Goal: Task Accomplishment & Management: Manage account settings

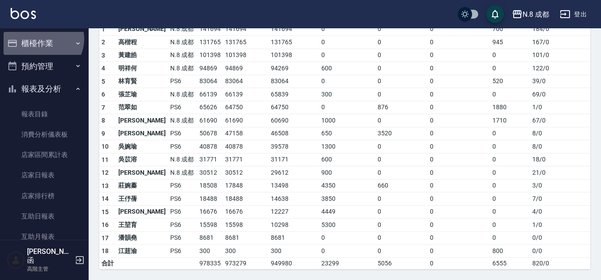
click at [42, 39] on button "櫃檯作業" at bounding box center [44, 43] width 81 height 23
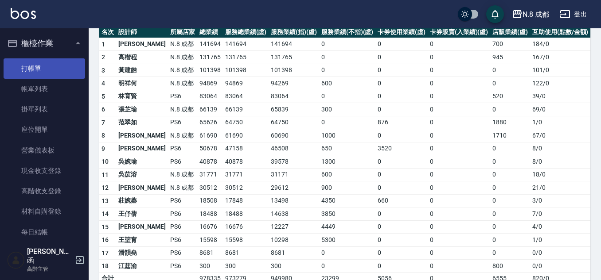
scroll to position [89, 0]
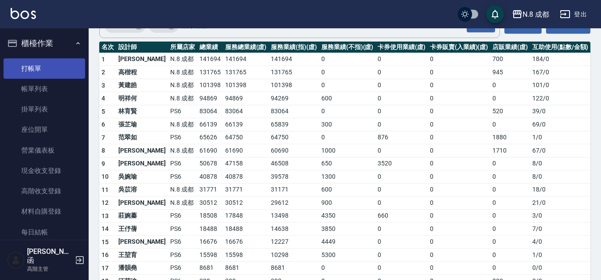
click at [34, 71] on link "打帳單" at bounding box center [44, 68] width 81 height 20
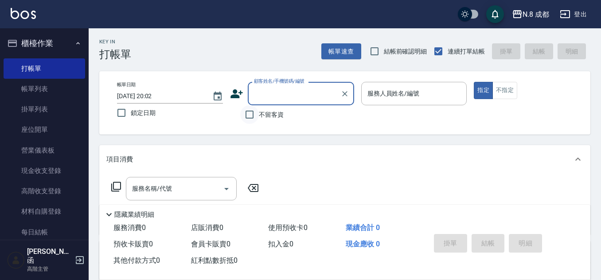
click at [246, 114] on input "不留客資" at bounding box center [249, 114] width 19 height 19
checkbox input "true"
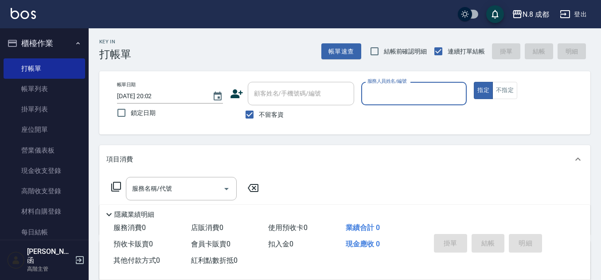
click at [398, 96] on input "服務人員姓名/編號" at bounding box center [414, 94] width 98 height 16
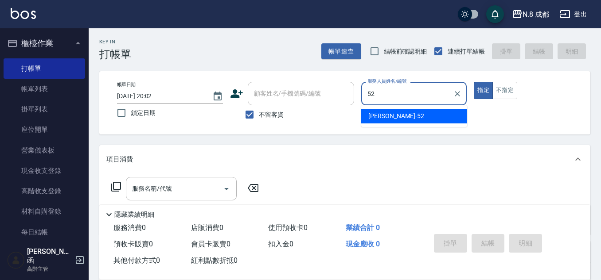
click at [387, 121] on div "[PERSON_NAME]-52" at bounding box center [414, 116] width 106 height 15
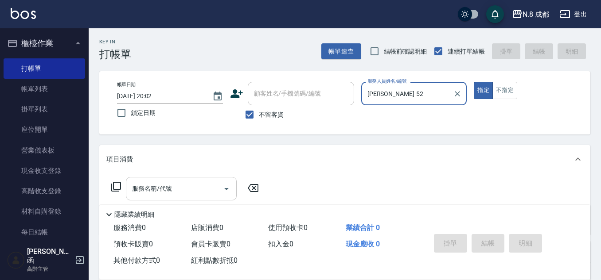
type input "[PERSON_NAME]-52"
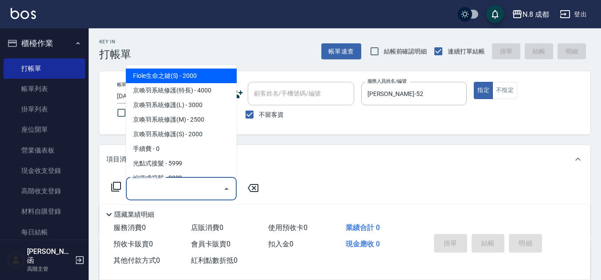
click at [160, 190] on input "服務名稱/代號" at bounding box center [174, 189] width 89 height 16
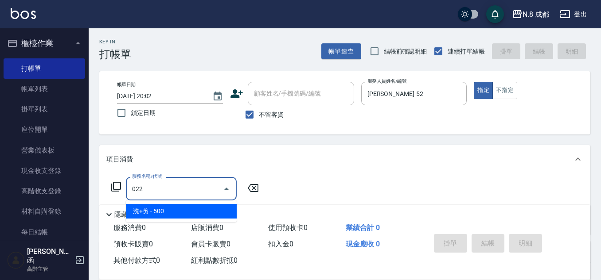
drag, startPoint x: 155, startPoint y: 209, endPoint x: 160, endPoint y: 208, distance: 4.6
click at [160, 208] on span "洗+剪 - 500" at bounding box center [181, 211] width 111 height 15
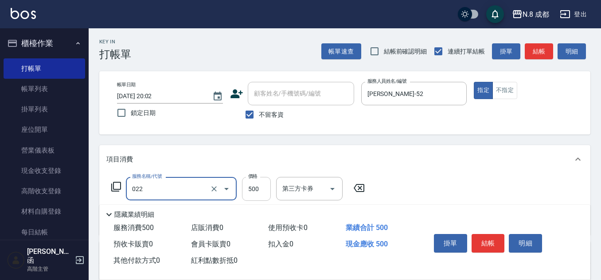
type input "洗+剪(022)"
click at [261, 190] on input "500" at bounding box center [256, 189] width 29 height 24
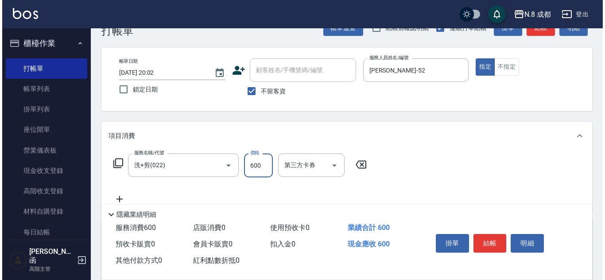
scroll to position [44, 0]
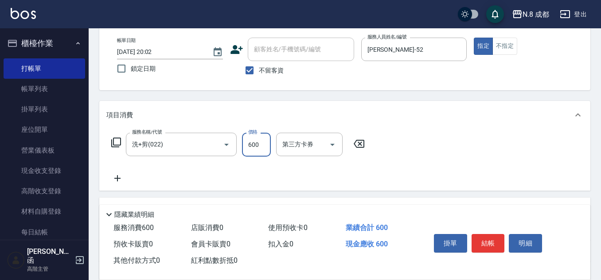
type input "600"
click at [116, 178] on icon at bounding box center [117, 178] width 22 height 11
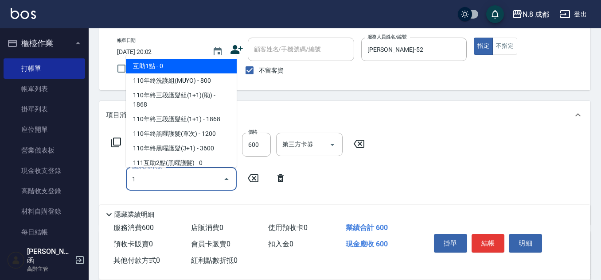
click at [157, 64] on span "互助1點 - 0" at bounding box center [181, 66] width 111 height 15
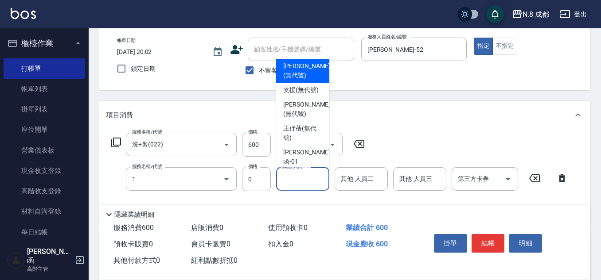
type input "互助1點(1)"
click at [303, 183] on input "其他-人員一" at bounding box center [302, 179] width 45 height 16
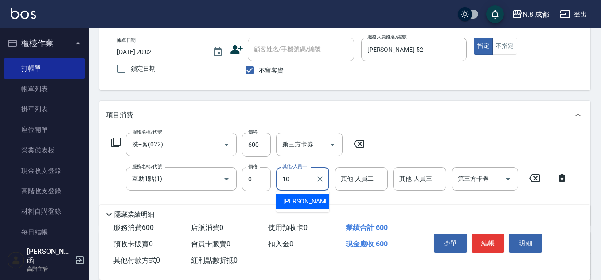
click at [305, 199] on span "[PERSON_NAME]-10" at bounding box center [311, 201] width 56 height 9
type input "[PERSON_NAME]-10"
click at [487, 237] on button "結帳" at bounding box center [487, 243] width 33 height 19
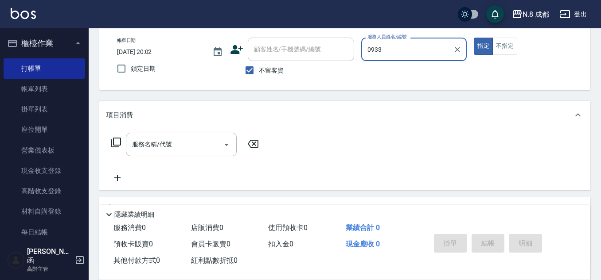
type input "09330"
click at [329, 47] on div "帳單日期 [DATE] 20:02 鎖定日期 顧客姓名/手機號碼/編號 顧客姓名/手機號碼/編號 不留客資 服務人員姓名/編號 09330 服務人員姓名/編號…" at bounding box center [344, 59] width 469 height 42
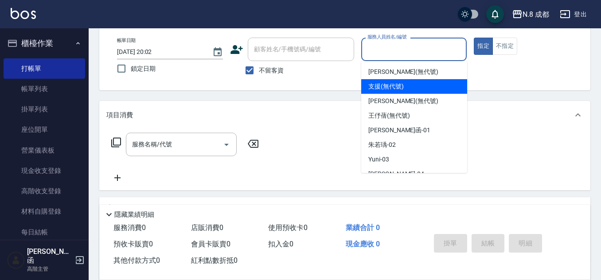
click at [231, 50] on icon at bounding box center [236, 49] width 13 height 13
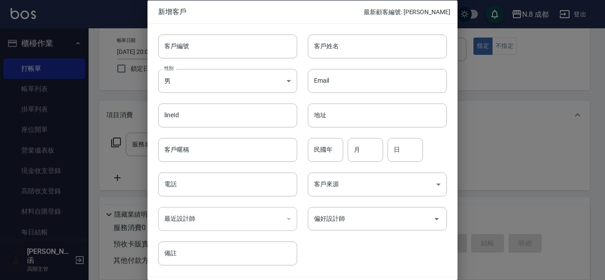
click at [204, 172] on div "電話 電話" at bounding box center [222, 179] width 150 height 35
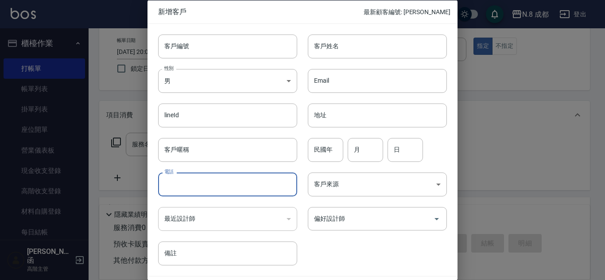
click at [212, 192] on input "電話" at bounding box center [227, 185] width 139 height 24
type input "0933055364"
click at [341, 40] on input "客戶姓名" at bounding box center [377, 46] width 139 height 24
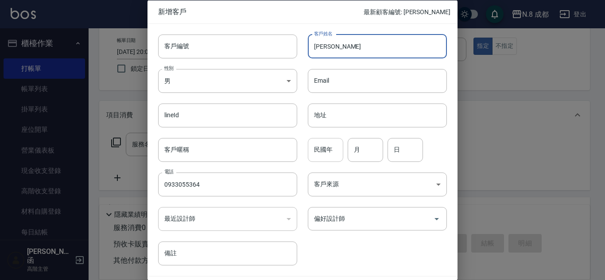
type input "[PERSON_NAME]"
click at [321, 140] on div "民國年 民國年" at bounding box center [325, 150] width 35 height 24
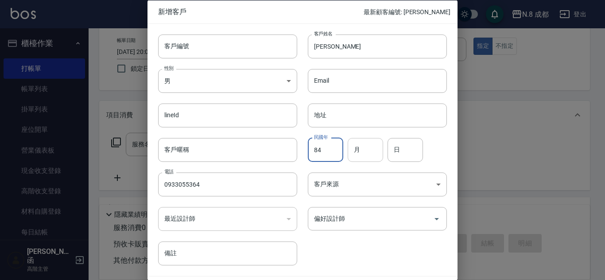
type input "84"
click at [366, 151] on input "月" at bounding box center [365, 150] width 35 height 24
type input "03"
click at [408, 151] on input "日" at bounding box center [405, 150] width 35 height 24
type input "08"
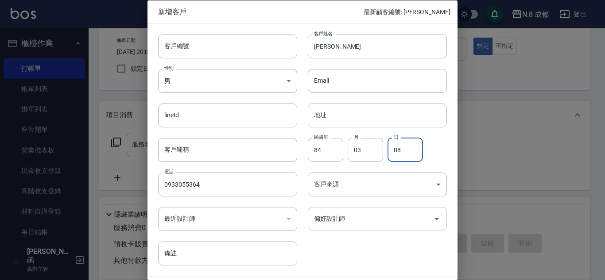
click at [368, 219] on input "偏好設計師" at bounding box center [371, 219] width 118 height 16
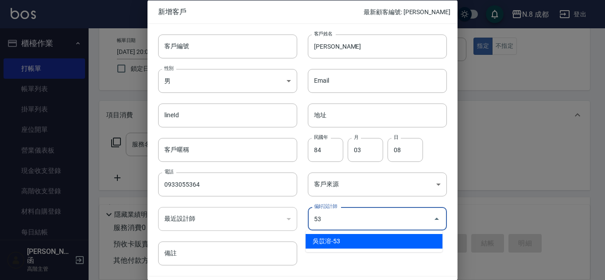
click at [348, 237] on li "吳苡溶-53" at bounding box center [374, 241] width 137 height 15
type input "吳苡溶"
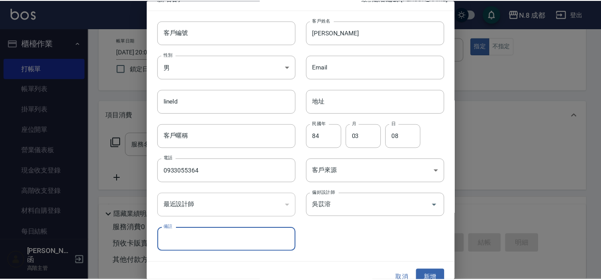
scroll to position [27, 0]
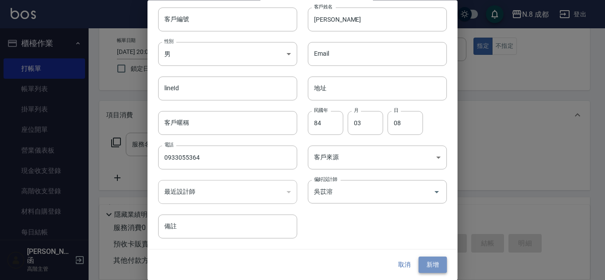
drag, startPoint x: 428, startPoint y: 265, endPoint x: 338, endPoint y: 136, distance: 157.1
click at [428, 264] on button "新增" at bounding box center [433, 265] width 28 height 16
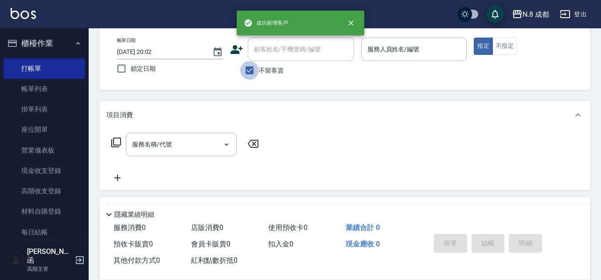
click at [250, 69] on input "不留客資" at bounding box center [249, 70] width 19 height 19
checkbox input "false"
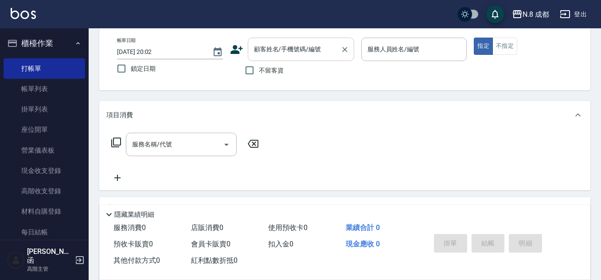
click at [269, 47] on input "顧客姓名/手機號碼/編號" at bounding box center [294, 50] width 85 height 16
paste input "0902423104"
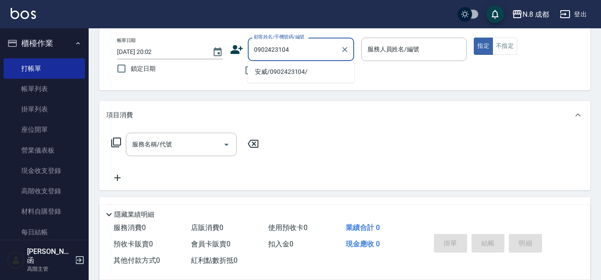
drag, startPoint x: 314, startPoint y: 51, endPoint x: 112, endPoint y: 52, distance: 201.5
click at [106, 50] on div "帳單日期 [DATE] 20:02 鎖定日期 顧客姓名/手機號碼/編號 0902423104 顧客姓名/手機號碼/編號 不留客資 服務人員姓名/編號 服務人員…" at bounding box center [344, 58] width 491 height 63
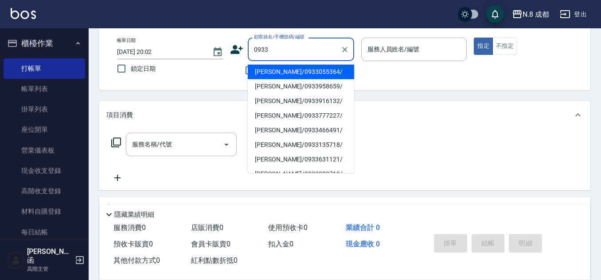
click at [289, 70] on li "[PERSON_NAME]/0933055364/" at bounding box center [301, 72] width 106 height 15
type input "[PERSON_NAME]/0933055364/"
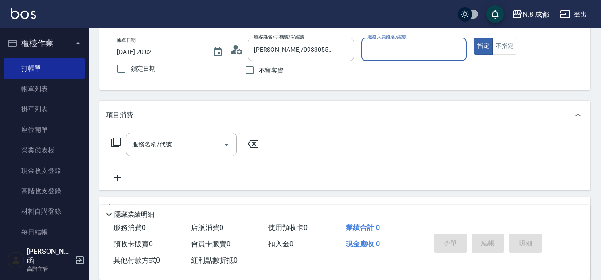
type input "吳苡溶-53"
click at [170, 146] on input "服務名稱/代號" at bounding box center [174, 145] width 89 height 16
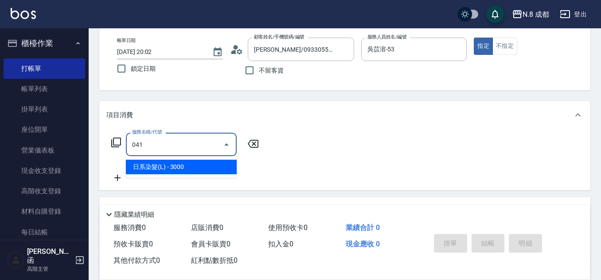
drag, startPoint x: 171, startPoint y: 164, endPoint x: 231, endPoint y: 147, distance: 63.0
click at [171, 164] on span "日系染髮(L) - 3000" at bounding box center [181, 167] width 111 height 15
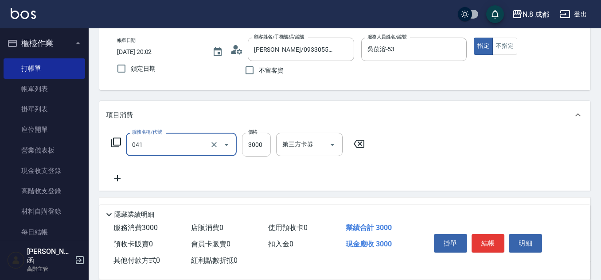
type input "日系染髮(L)(041)"
click at [258, 144] on input "3000" at bounding box center [256, 145] width 29 height 24
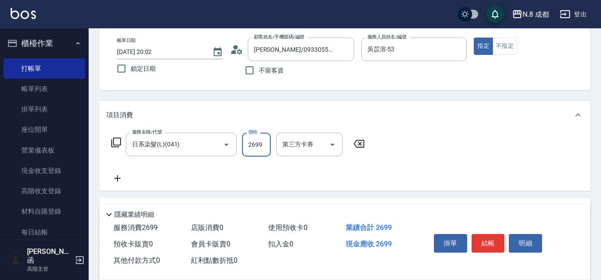
type input "2699"
click at [122, 174] on icon at bounding box center [117, 178] width 22 height 11
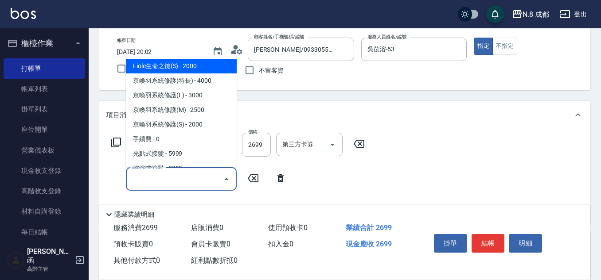
click at [146, 180] on input "服務名稱/代號" at bounding box center [174, 179] width 89 height 16
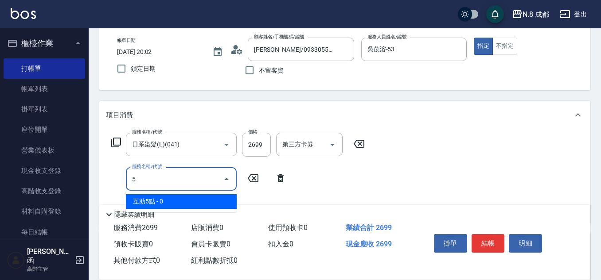
click at [163, 204] on span "互助5點 - 0" at bounding box center [181, 201] width 111 height 15
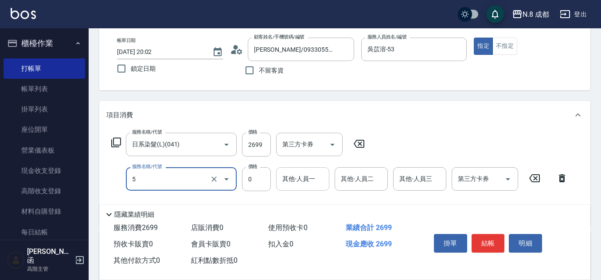
type input "互助5點(5)"
click at [318, 172] on input "其他-人員一" at bounding box center [302, 179] width 45 height 16
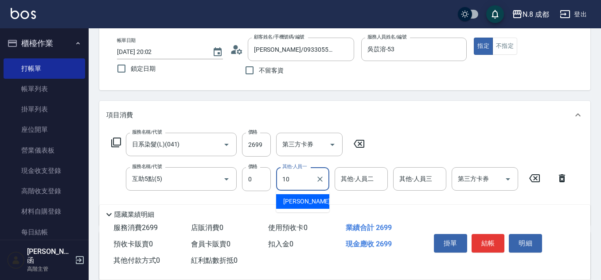
click at [306, 197] on div "[PERSON_NAME]-10" at bounding box center [302, 201] width 53 height 15
type input "[PERSON_NAME]-10"
click at [490, 236] on button "結帳" at bounding box center [487, 243] width 33 height 19
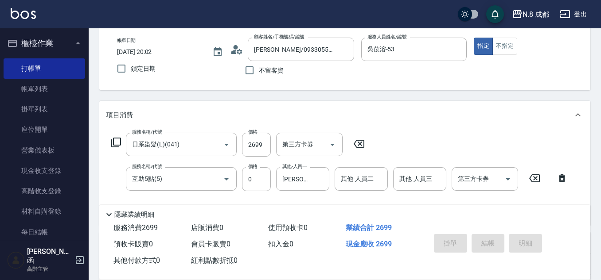
type input "[DATE] 20:03"
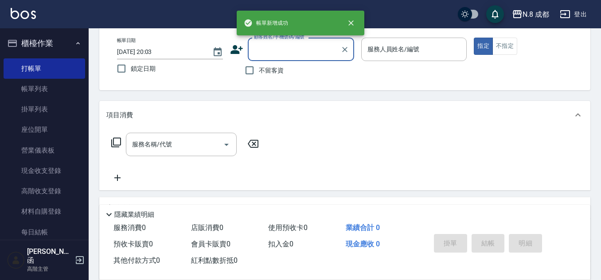
drag, startPoint x: 253, startPoint y: 67, endPoint x: 263, endPoint y: 64, distance: 10.2
click at [253, 67] on input "不留客資" at bounding box center [249, 70] width 19 height 19
checkbox input "true"
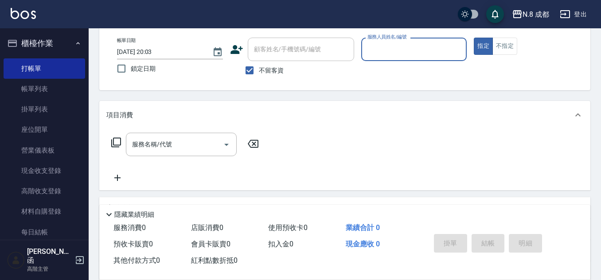
click at [417, 40] on div "服務人員姓名/編號" at bounding box center [414, 49] width 106 height 23
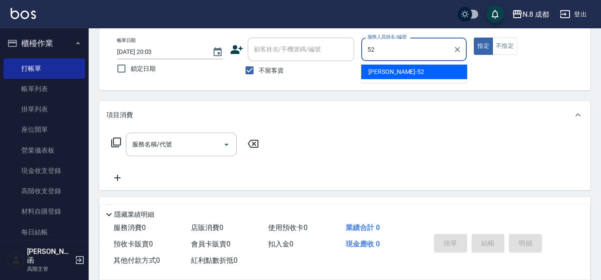
click at [389, 70] on span "[PERSON_NAME]-52" at bounding box center [396, 71] width 56 height 9
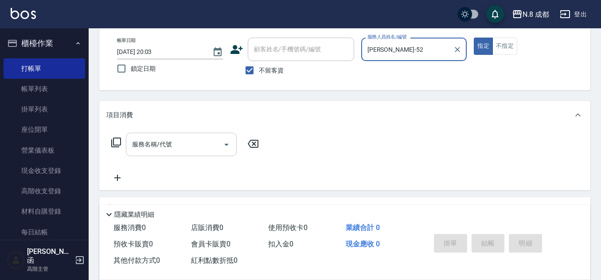
type input "[PERSON_NAME]-52"
click at [163, 143] on input "服務名稱/代號" at bounding box center [174, 145] width 89 height 16
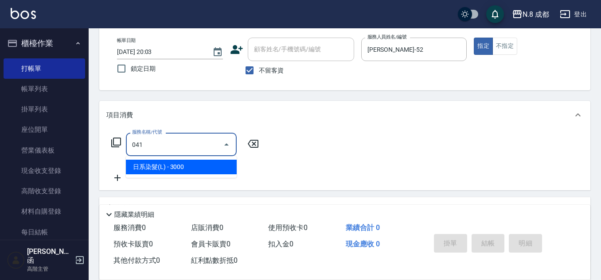
click at [162, 165] on span "日系染髮(L) - 3000" at bounding box center [181, 167] width 111 height 15
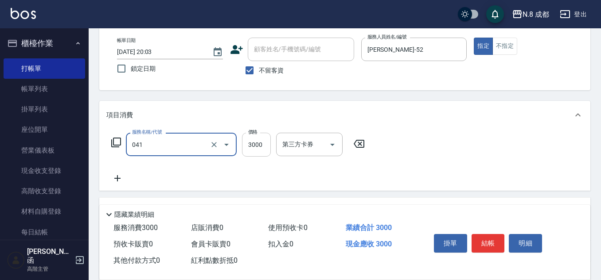
type input "日系染髮(L)(041)"
click at [261, 146] on input "3000" at bounding box center [256, 145] width 29 height 24
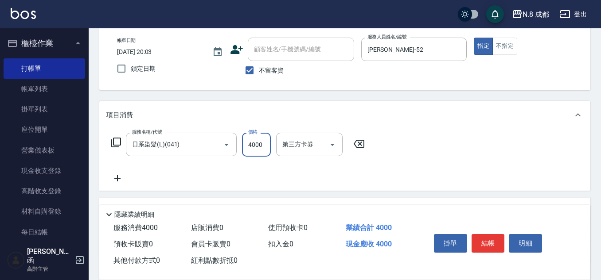
type input "4000"
click at [112, 178] on icon at bounding box center [117, 178] width 22 height 11
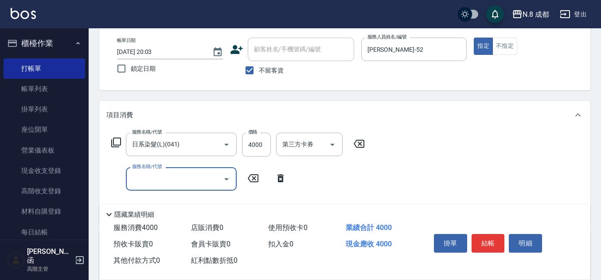
click at [176, 174] on input "服務名稱/代號" at bounding box center [174, 179] width 89 height 16
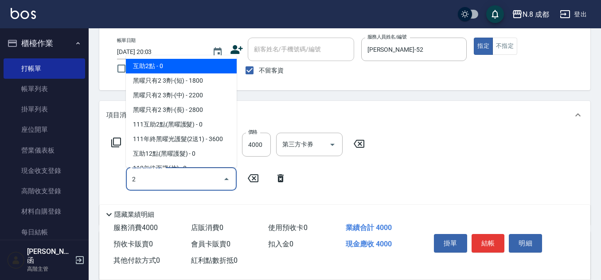
click at [173, 67] on span "互助2點 - 0" at bounding box center [181, 66] width 111 height 15
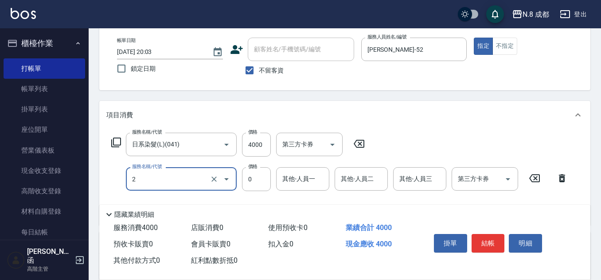
type input "互助2點(2)"
click at [304, 172] on div "其他-人員一 其他-人員一" at bounding box center [302, 178] width 53 height 23
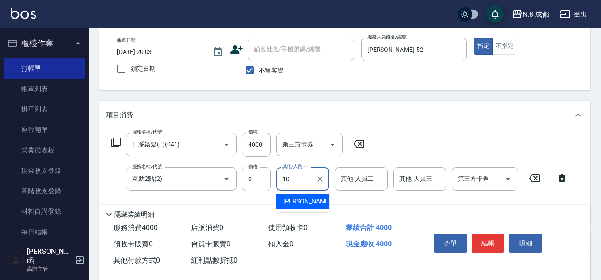
click at [296, 204] on span "[PERSON_NAME]-10" at bounding box center [311, 201] width 56 height 9
type input "[PERSON_NAME]-10"
click at [494, 242] on button "結帳" at bounding box center [487, 243] width 33 height 19
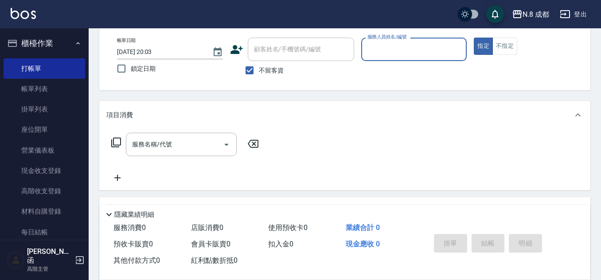
click at [389, 40] on label "服務人員姓名/編號" at bounding box center [386, 37] width 39 height 7
click at [389, 42] on input "服務人員姓名/編號" at bounding box center [414, 50] width 98 height 16
type input "5"
click at [252, 69] on input "不留客資" at bounding box center [249, 70] width 19 height 19
checkbox input "false"
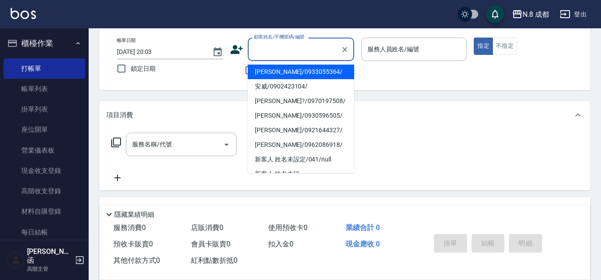
click at [282, 50] on input "顧客姓名/手機號碼/編號" at bounding box center [294, 50] width 85 height 16
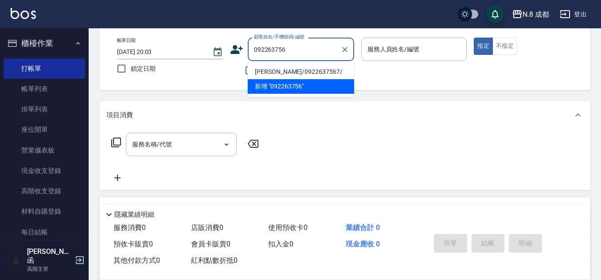
click at [295, 69] on li "[PERSON_NAME]/0922637567/" at bounding box center [301, 72] width 106 height 15
type input "[PERSON_NAME]/0922637567/"
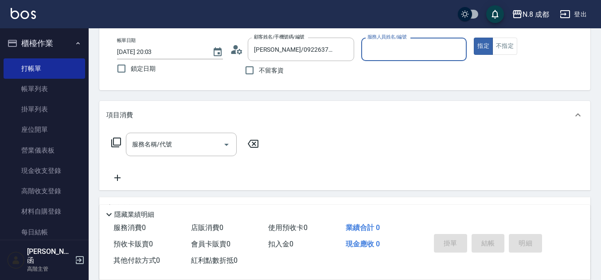
type input "明祥何-68"
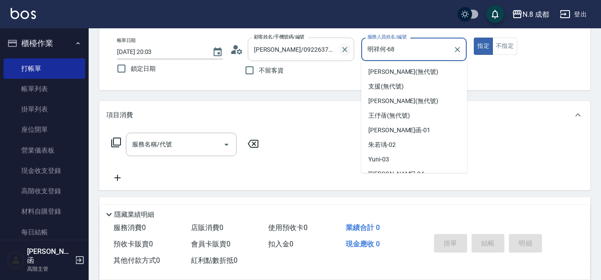
scroll to position [169, 0]
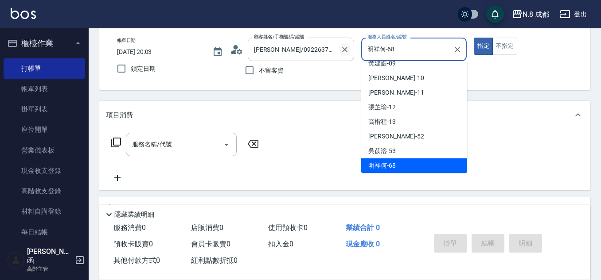
drag, startPoint x: 416, startPoint y: 52, endPoint x: 349, endPoint y: 52, distance: 66.9
click at [349, 52] on div "帳單日期 [DATE] 20:03 鎖定日期 顧客姓名/手機號碼/編號 [PERSON_NAME]/0922637567/ 顧客姓名/手機號碼/編號 不留客資…" at bounding box center [344, 59] width 469 height 42
click at [456, 53] on icon "Clear" at bounding box center [457, 49] width 9 height 9
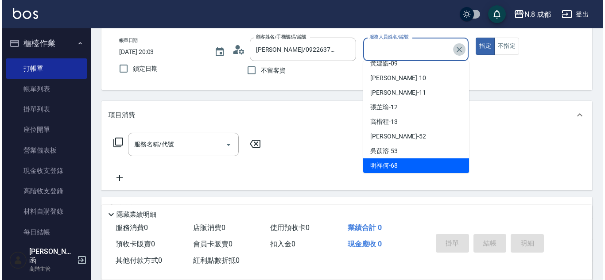
scroll to position [4, 0]
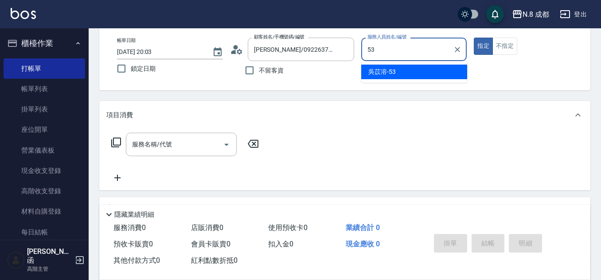
click at [394, 72] on span "[PERSON_NAME]-53" at bounding box center [381, 71] width 27 height 9
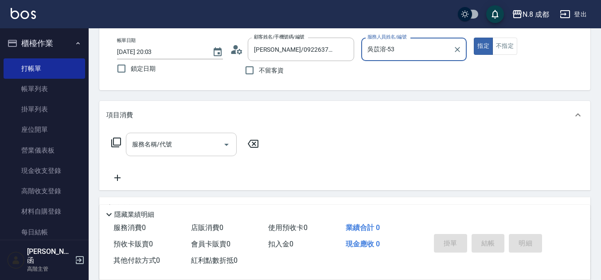
type input "吳苡溶-53"
click at [172, 144] on input "服務名稱/代號" at bounding box center [174, 145] width 89 height 16
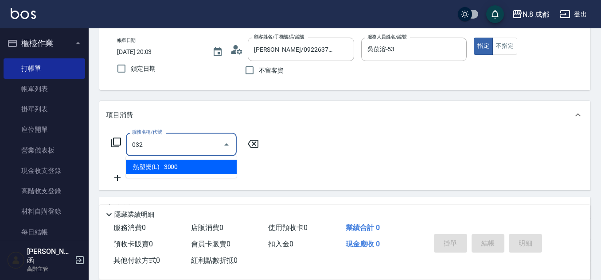
click at [169, 164] on span "熱塑燙(L) - 3000" at bounding box center [181, 167] width 111 height 15
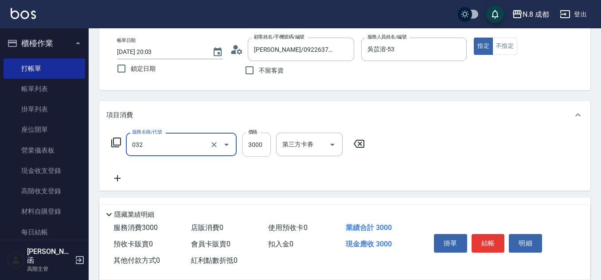
type input "熱塑燙(L)(032)"
click at [255, 149] on input "3000" at bounding box center [256, 145] width 29 height 24
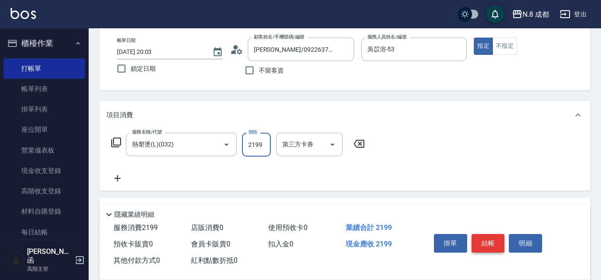
type input "2199"
click at [488, 238] on button "結帳" at bounding box center [487, 243] width 33 height 19
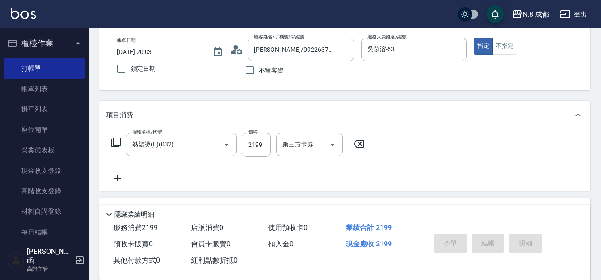
type input "[DATE] 20:04"
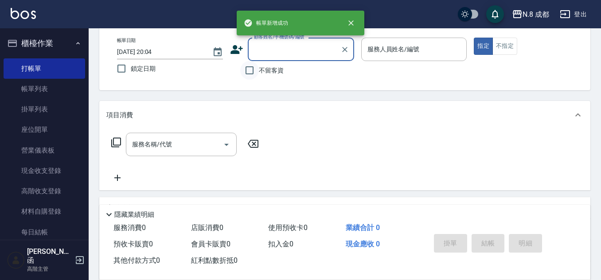
click at [250, 70] on input "不留客資" at bounding box center [249, 70] width 19 height 19
checkbox input "true"
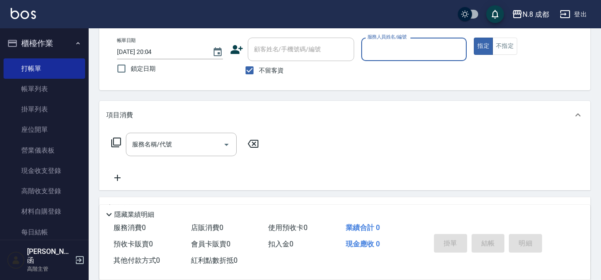
click at [400, 54] on input "服務人員姓名/編號" at bounding box center [414, 50] width 98 height 16
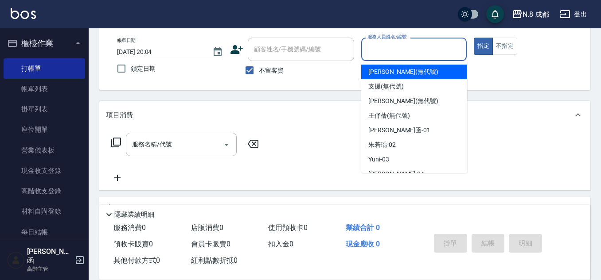
type input "5"
click at [250, 69] on input "不留客資" at bounding box center [249, 70] width 19 height 19
checkbox input "false"
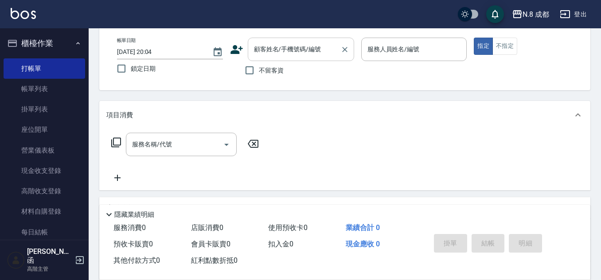
click at [266, 47] on input "顧客姓名/手機號碼/編號" at bounding box center [294, 50] width 85 height 16
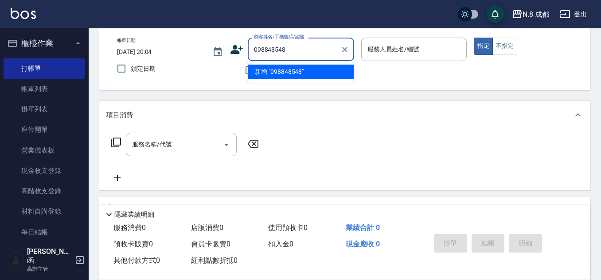
type input "0988485481"
drag, startPoint x: 297, startPoint y: 48, endPoint x: 195, endPoint y: 59, distance: 102.4
click at [195, 58] on div "帳單日期 [DATE] 20:04 鎖定日期 顧客姓名/手機號碼/編號 0988485481 顧客姓名/手機號碼/編號 不留客資 服務人員姓名/編號 服務人員…" at bounding box center [344, 59] width 469 height 42
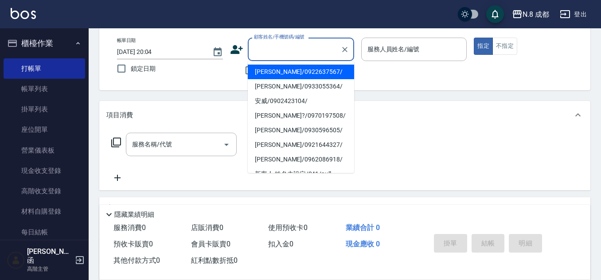
click at [233, 51] on icon at bounding box center [236, 49] width 12 height 9
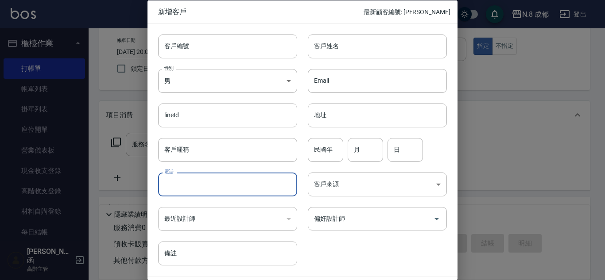
click at [217, 192] on input "電話" at bounding box center [227, 185] width 139 height 24
paste input "0988485481"
type input "0988485481"
click at [362, 48] on input "客戶姓名" at bounding box center [377, 46] width 139 height 24
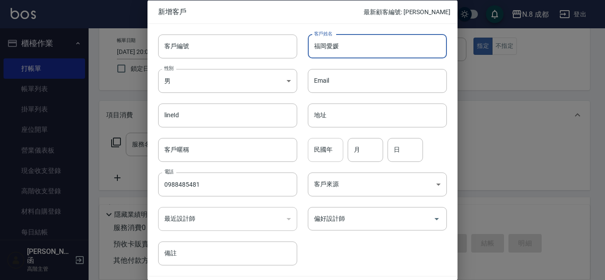
type input "福岡愛媛"
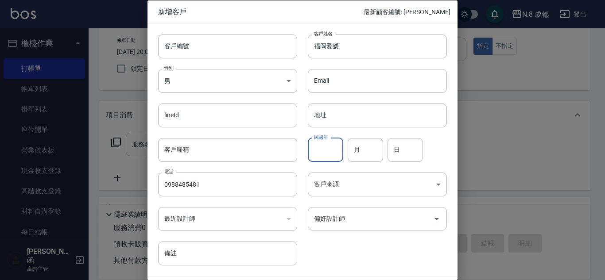
click at [323, 155] on input "民國年" at bounding box center [325, 150] width 35 height 24
drag, startPoint x: 325, startPoint y: 147, endPoint x: 301, endPoint y: 151, distance: 24.3
click at [301, 151] on div "民國年 99 民國年 月 月 日 日" at bounding box center [372, 144] width 150 height 35
type input "88"
click at [368, 153] on input "月" at bounding box center [365, 150] width 35 height 24
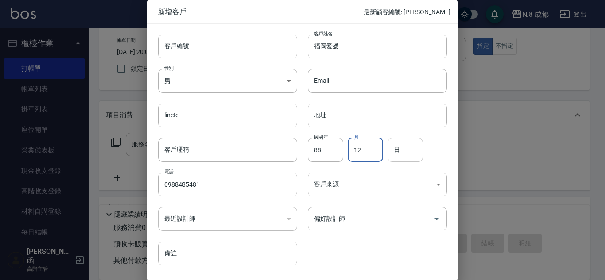
type input "12"
click at [411, 152] on input "日" at bounding box center [405, 150] width 35 height 24
type input "21"
click at [361, 220] on input "偏好設計師" at bounding box center [371, 219] width 118 height 16
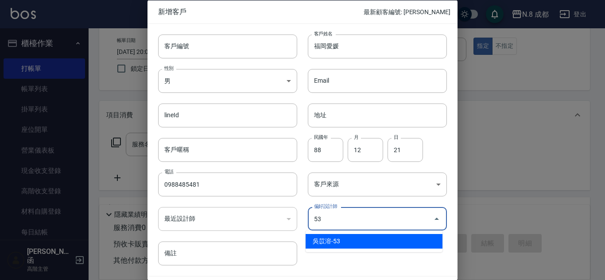
click at [360, 239] on li "吳苡溶-53" at bounding box center [374, 241] width 137 height 15
type input "吳苡溶"
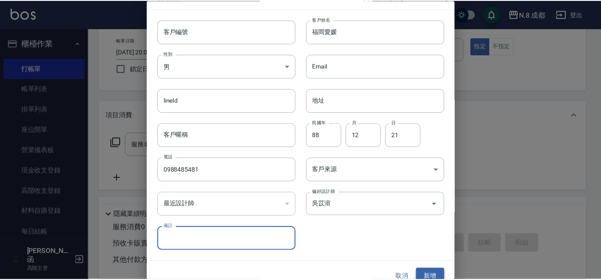
scroll to position [27, 0]
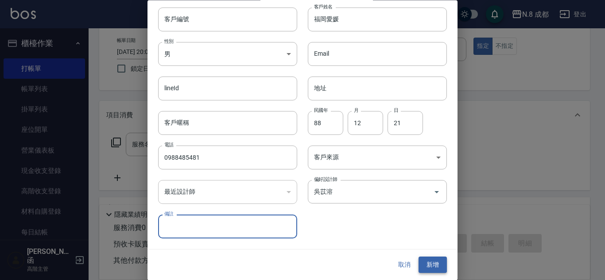
click at [429, 262] on button "新增" at bounding box center [433, 265] width 28 height 16
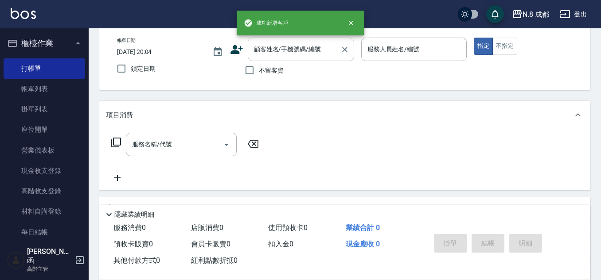
click at [288, 43] on div "顧客姓名/手機號碼/編號 顧客姓名/手機號碼/編號" at bounding box center [301, 49] width 106 height 23
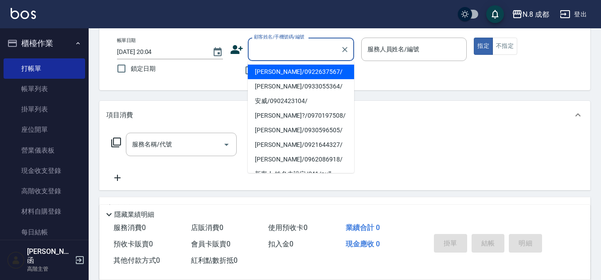
paste input "0988485481"
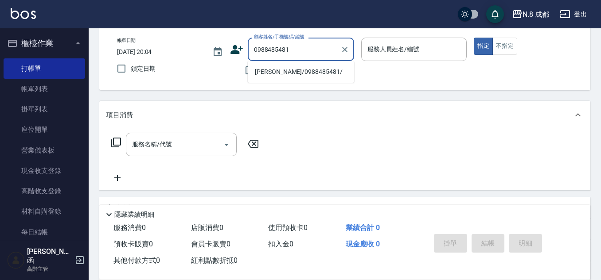
click at [275, 73] on li "[PERSON_NAME]/0988485481/" at bounding box center [301, 72] width 106 height 15
type input "[PERSON_NAME]/0988485481/"
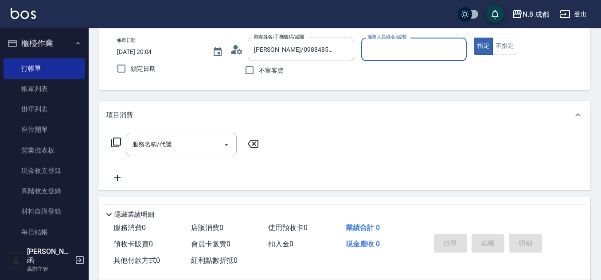
type input "吳苡溶-53"
click at [178, 146] on input "服務名稱/代號" at bounding box center [174, 145] width 89 height 16
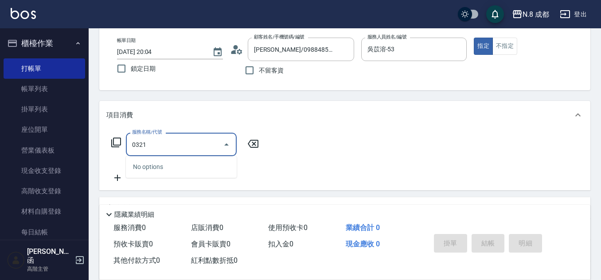
drag, startPoint x: 161, startPoint y: 145, endPoint x: 106, endPoint y: 137, distance: 55.9
click at [105, 137] on div "服務名稱/代號 0321 服務名稱/代號" at bounding box center [344, 159] width 491 height 61
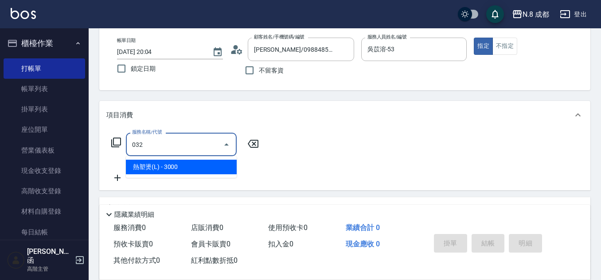
click at [166, 167] on span "熱塑燙(L) - 3000" at bounding box center [181, 167] width 111 height 15
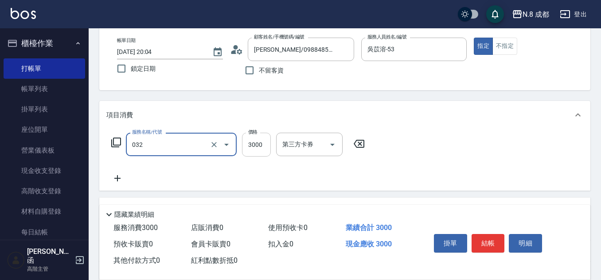
type input "熱塑燙(L)(032)"
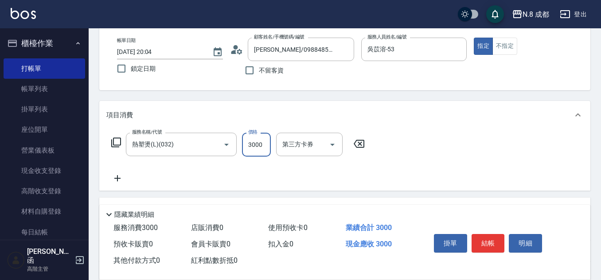
click at [260, 147] on input "3000" at bounding box center [256, 145] width 29 height 24
type input "1399"
click at [116, 178] on icon at bounding box center [117, 178] width 6 height 6
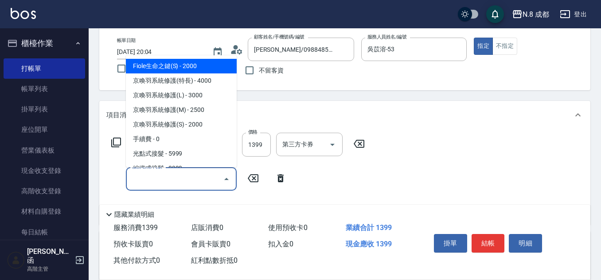
click at [146, 180] on input "服務名稱/代號" at bounding box center [174, 179] width 89 height 16
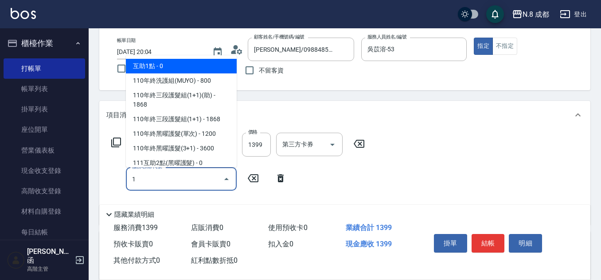
drag, startPoint x: 163, startPoint y: 63, endPoint x: 214, endPoint y: 76, distance: 52.4
click at [164, 63] on span "互助1點 - 0" at bounding box center [181, 66] width 111 height 15
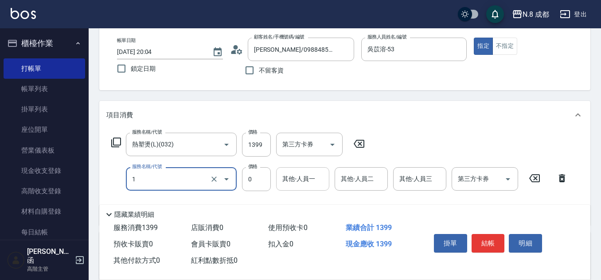
type input "互助1點(1)"
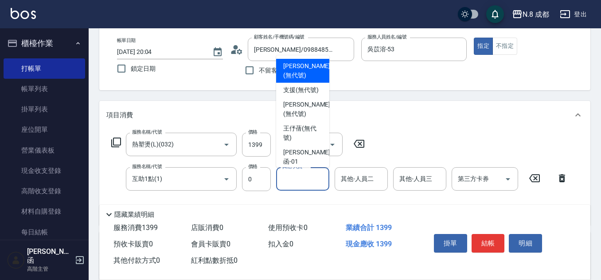
click at [306, 177] on div "其他-人員一 其他-人員一" at bounding box center [302, 178] width 53 height 23
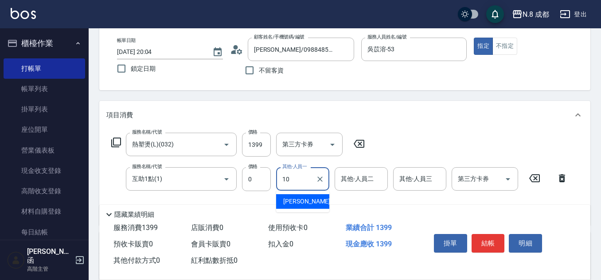
click at [313, 199] on div "[PERSON_NAME]-10" at bounding box center [302, 201] width 53 height 15
type input "[PERSON_NAME]-10"
click at [490, 238] on button "結帳" at bounding box center [487, 243] width 33 height 19
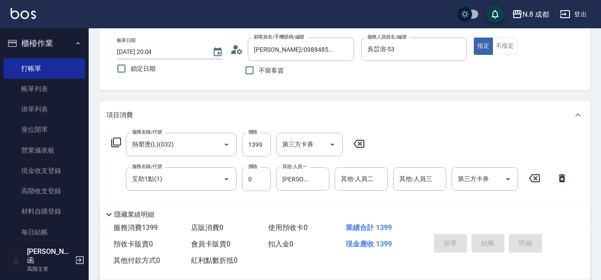
type input "[DATE] 20:05"
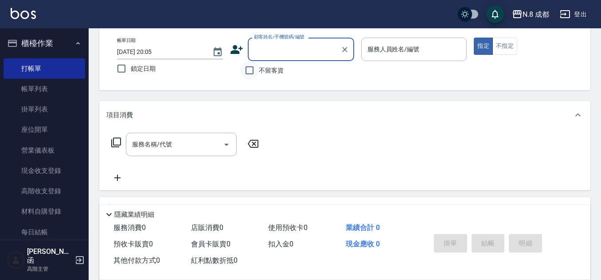
click at [252, 70] on input "不留客資" at bounding box center [249, 70] width 19 height 19
checkbox input "true"
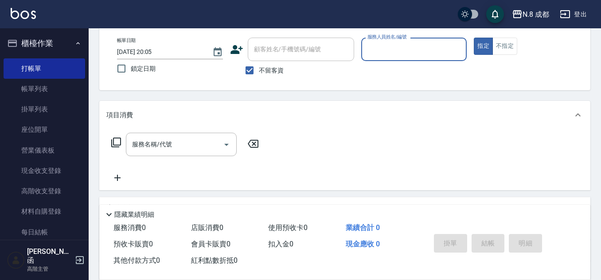
click at [408, 40] on div "服務人員姓名/編號" at bounding box center [414, 49] width 106 height 23
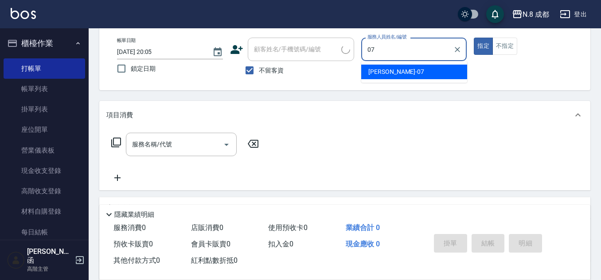
click at [398, 70] on div "[PERSON_NAME] -07" at bounding box center [414, 72] width 106 height 15
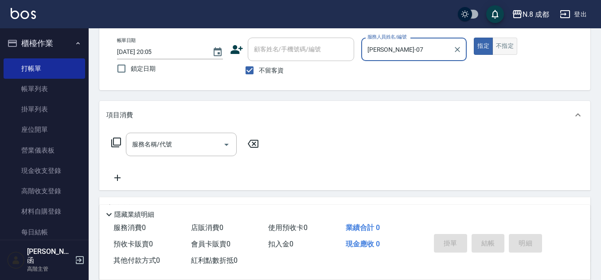
type input "[PERSON_NAME]-07"
click at [509, 46] on button "不指定" at bounding box center [504, 46] width 25 height 17
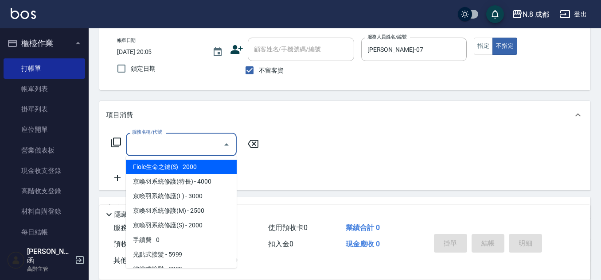
click at [162, 149] on input "服務名稱/代號" at bounding box center [174, 145] width 89 height 16
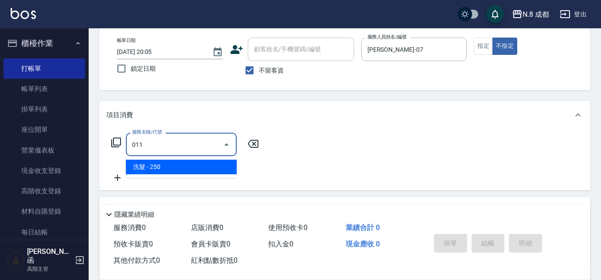
drag, startPoint x: 165, startPoint y: 172, endPoint x: 176, endPoint y: 169, distance: 11.5
click at [165, 172] on span "洗髮 - 250" at bounding box center [181, 167] width 111 height 15
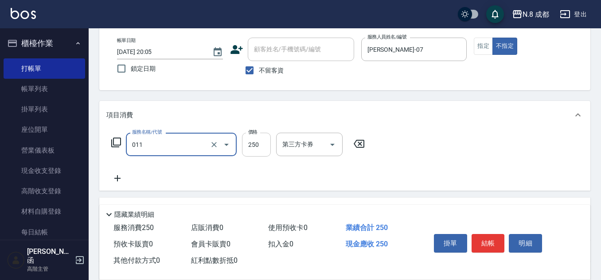
type input "洗髮(011)"
click at [248, 148] on input "250" at bounding box center [256, 145] width 29 height 24
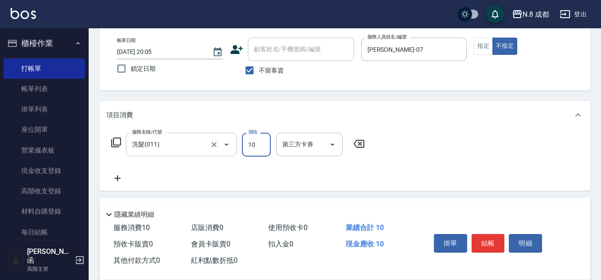
drag, startPoint x: 258, startPoint y: 144, endPoint x: 226, endPoint y: 136, distance: 32.5
click at [228, 137] on div "服務名稱/代號 洗髮(011) 服務名稱/代號 價格 10 價格 第三方卡券 第三方卡券" at bounding box center [238, 145] width 264 height 24
type input "300"
click at [121, 175] on icon at bounding box center [117, 178] width 22 height 11
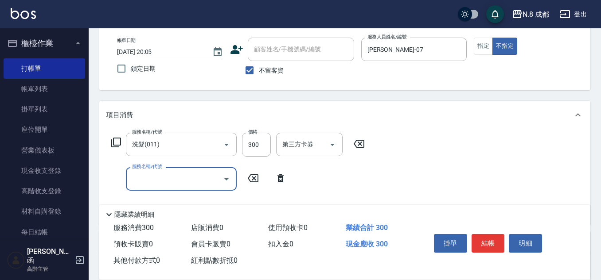
click at [150, 175] on div "服務名稱/代號 服務名稱/代號" at bounding box center [181, 178] width 111 height 23
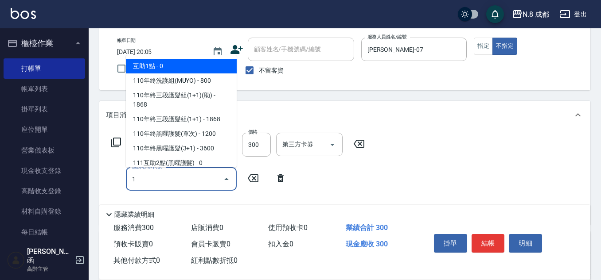
click at [161, 64] on span "互助1點 - 0" at bounding box center [181, 66] width 111 height 15
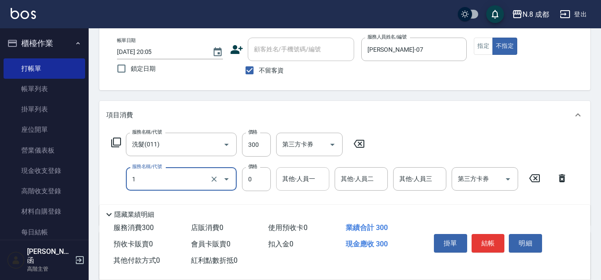
type input "互助1點(1)"
click at [306, 181] on input "其他-人員一" at bounding box center [302, 179] width 45 height 16
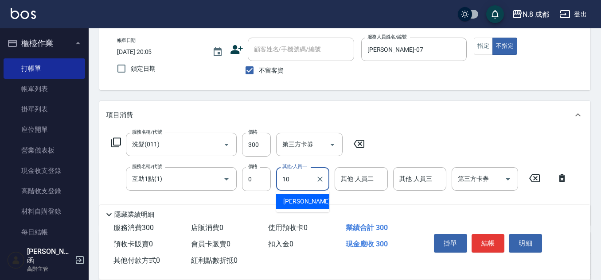
click at [309, 201] on span "[PERSON_NAME]-10" at bounding box center [311, 201] width 56 height 9
type input "[PERSON_NAME]-10"
click at [491, 239] on button "結帳" at bounding box center [487, 243] width 33 height 19
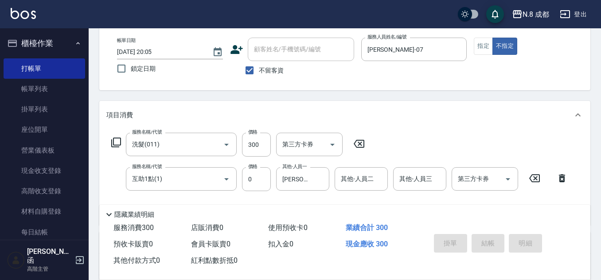
type input "[DATE] 20:06"
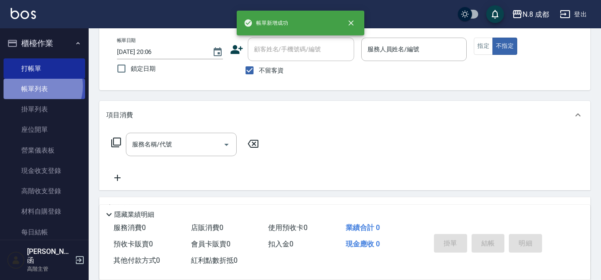
click at [35, 86] on link "帳單列表" at bounding box center [44, 89] width 81 height 20
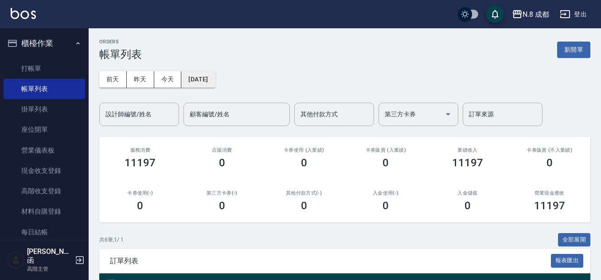
click at [198, 79] on button "[DATE]" at bounding box center [198, 79] width 34 height 16
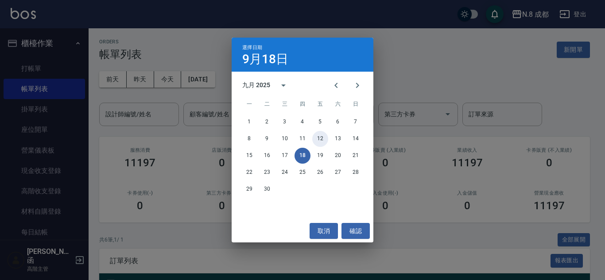
click at [321, 139] on button "12" at bounding box center [320, 139] width 16 height 16
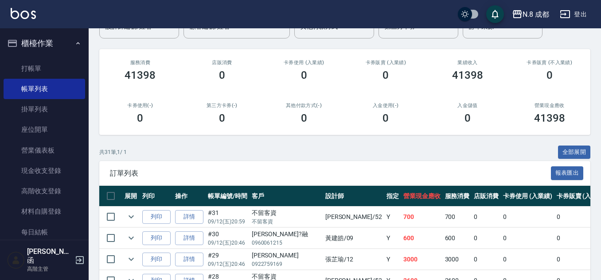
scroll to position [221, 0]
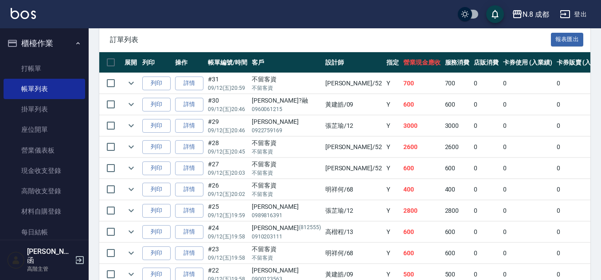
click at [191, 147] on link "詳情" at bounding box center [189, 147] width 28 height 14
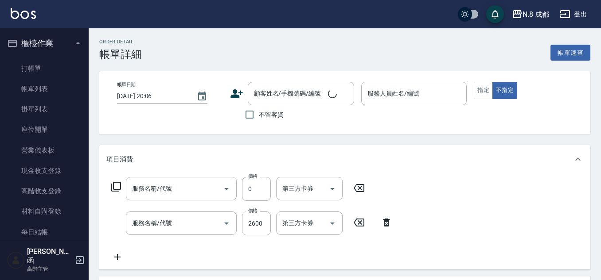
type input "[DATE] 20:45"
checkbox input "true"
type input "[PERSON_NAME]-52"
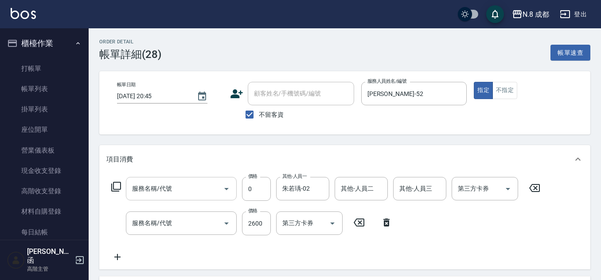
type input "互助4點(4)"
type input "熱塑燙(L)(032)"
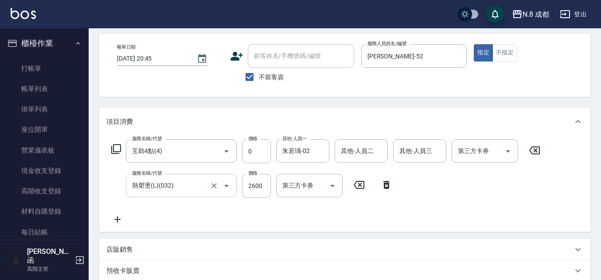
scroll to position [89, 0]
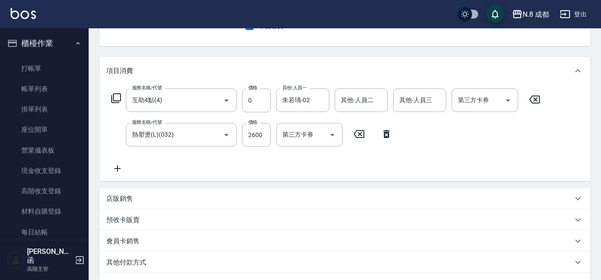
click at [123, 170] on icon at bounding box center [117, 168] width 22 height 11
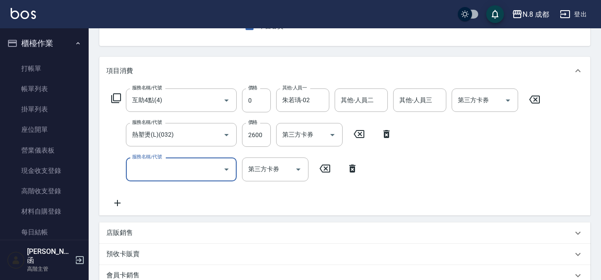
click at [139, 171] on input "服務名稱/代號" at bounding box center [174, 170] width 89 height 16
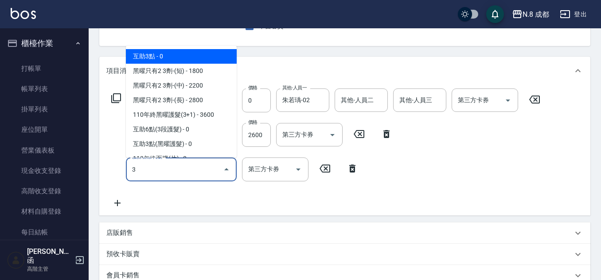
click at [165, 56] on span "互助3點 - 0" at bounding box center [181, 56] width 111 height 15
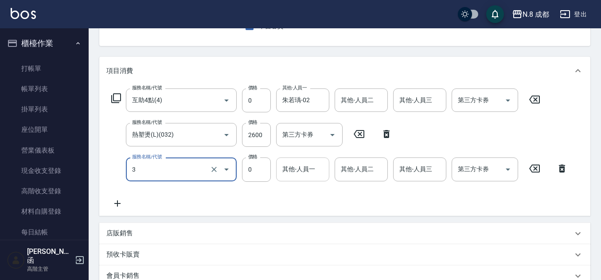
type input "互助3點(3)"
click at [306, 167] on div "其他-人員一 其他-人員一" at bounding box center [302, 169] width 53 height 23
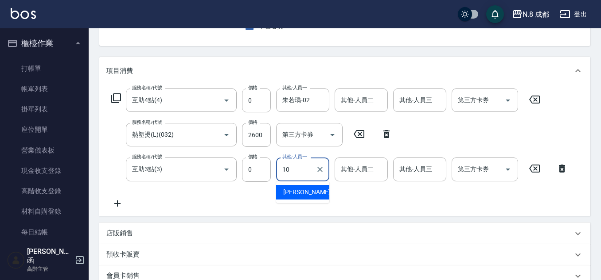
drag, startPoint x: 310, startPoint y: 186, endPoint x: 336, endPoint y: 186, distance: 25.7
click at [310, 186] on div "[PERSON_NAME]-10" at bounding box center [302, 192] width 53 height 15
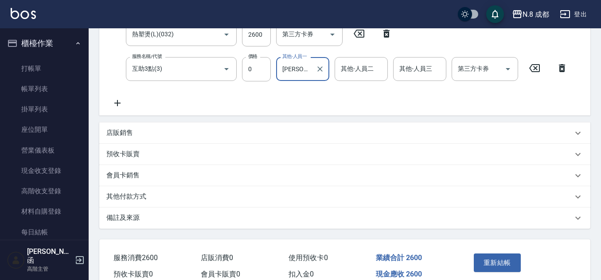
scroll to position [233, 0]
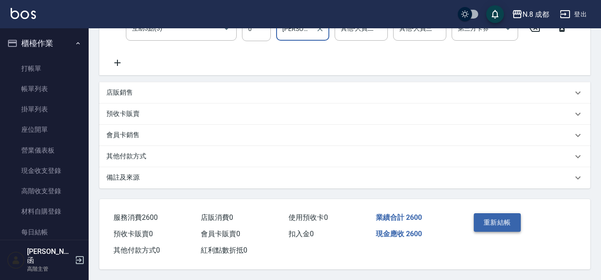
type input "[PERSON_NAME]-10"
click at [512, 216] on button "重新結帳" at bounding box center [496, 222] width 47 height 19
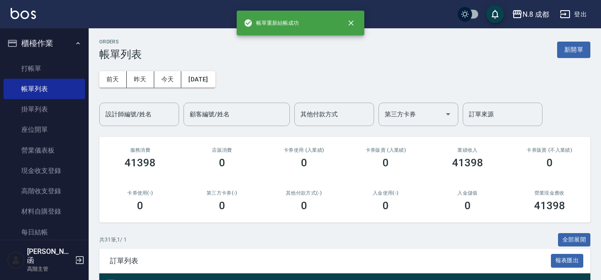
click at [204, 88] on div "[DATE] [DATE] [DATE] [DATE] 設計師編號/姓名 設計師編號/姓名 顧客編號/姓名 顧客編號/姓名 其他付款方式 其他付款方式 第三方…" at bounding box center [344, 94] width 491 height 66
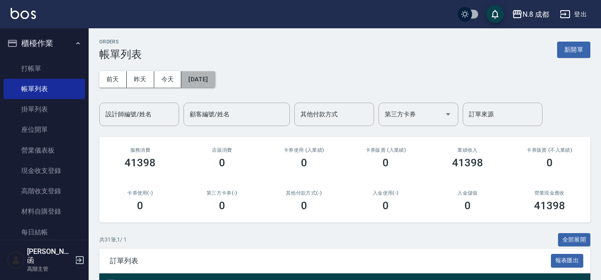
click at [205, 81] on button "[DATE]" at bounding box center [198, 79] width 34 height 16
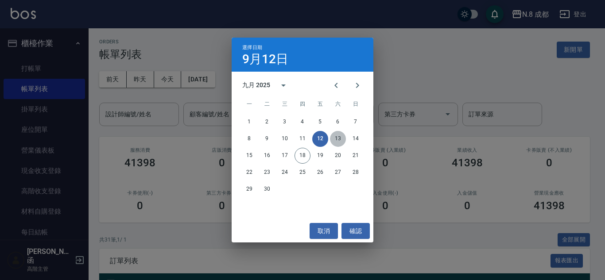
click at [341, 137] on button "13" at bounding box center [338, 139] width 16 height 16
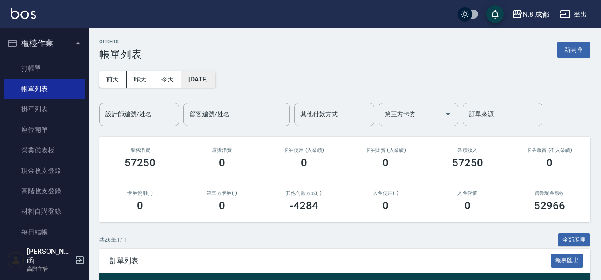
click at [215, 82] on button "[DATE]" at bounding box center [198, 79] width 34 height 16
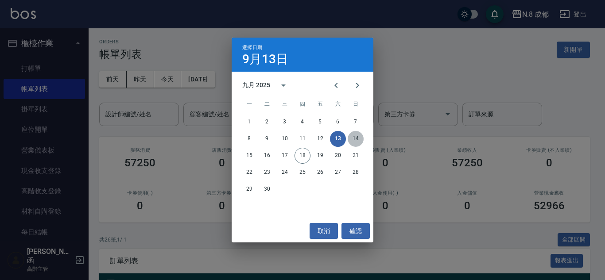
click at [356, 138] on button "14" at bounding box center [356, 139] width 16 height 16
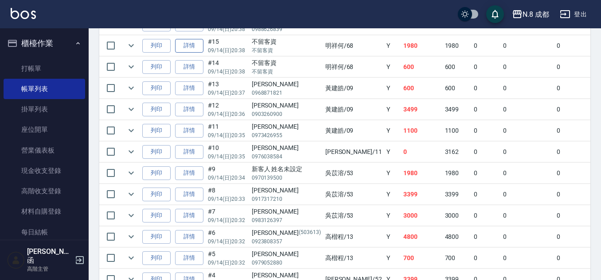
scroll to position [487, 0]
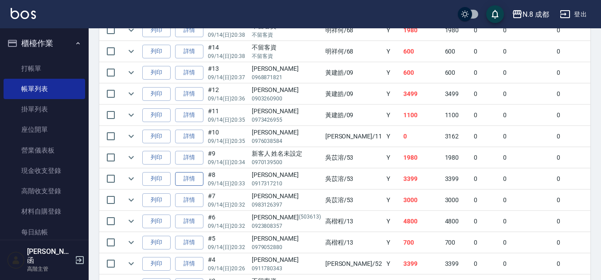
click at [194, 177] on link "詳情" at bounding box center [189, 179] width 28 height 14
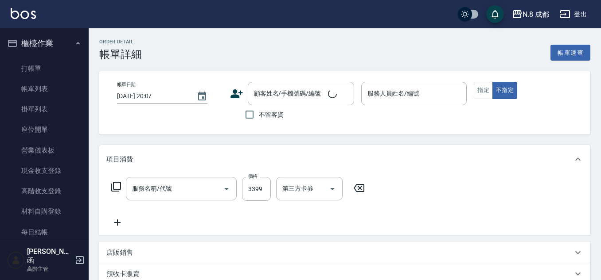
type input "熱塑燙(L)(032)"
type input "[DATE] 20:33"
type input "吳苡溶-53"
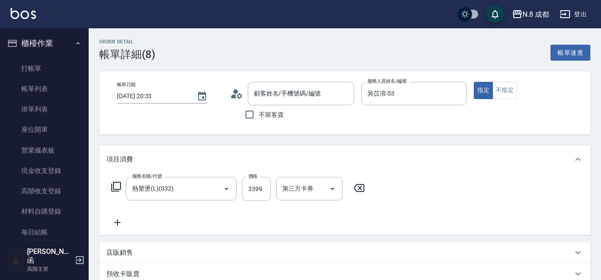
type input "[PERSON_NAME]/0917317210/"
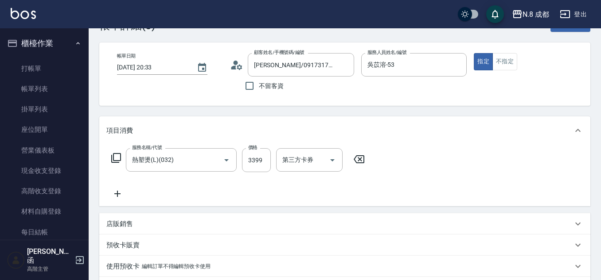
scroll to position [44, 0]
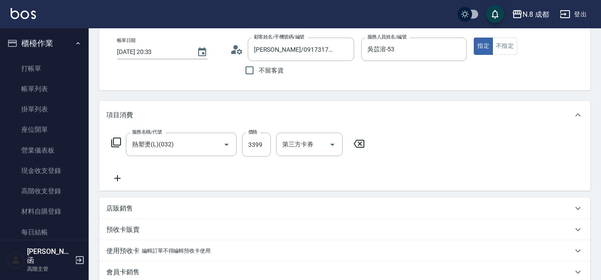
click at [122, 181] on icon at bounding box center [117, 178] width 22 height 11
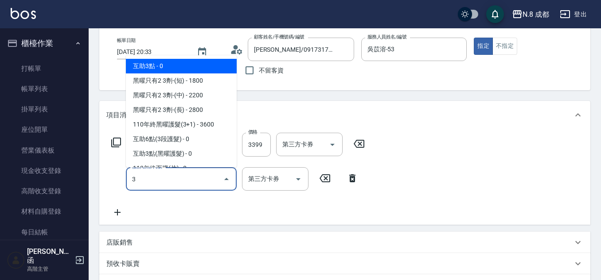
drag, startPoint x: 156, startPoint y: 66, endPoint x: 232, endPoint y: 136, distance: 103.1
click at [155, 65] on span "互助3點 - 0" at bounding box center [181, 66] width 111 height 15
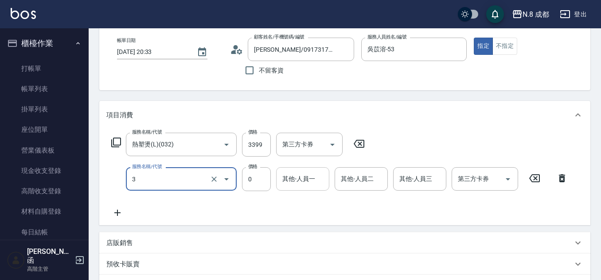
type input "互助3點(3)"
click at [307, 178] on input "其他-人員一" at bounding box center [302, 179] width 45 height 16
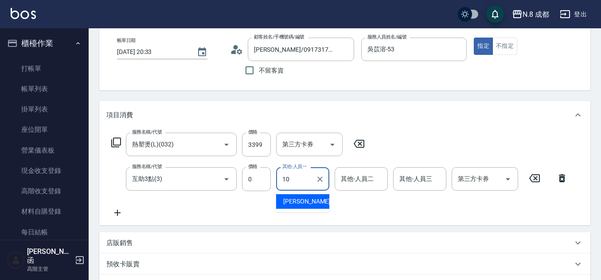
click at [305, 199] on span "[PERSON_NAME]-10" at bounding box center [311, 201] width 56 height 9
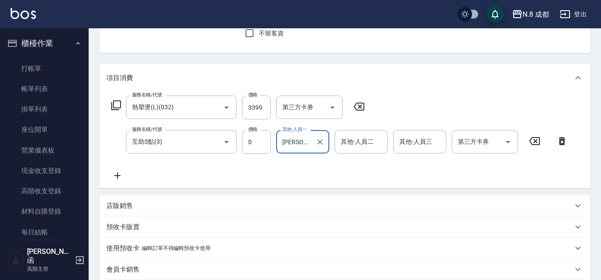
scroll to position [220, 0]
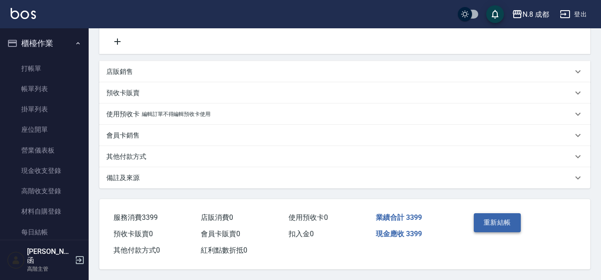
type input "[PERSON_NAME]-10"
click at [510, 222] on button "重新結帳" at bounding box center [496, 222] width 47 height 19
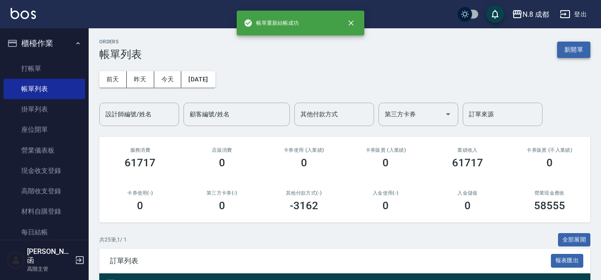
click at [574, 44] on button "新開單" at bounding box center [573, 50] width 33 height 16
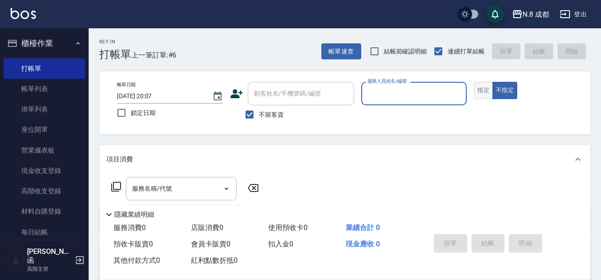
click at [478, 94] on button "指定" at bounding box center [482, 90] width 19 height 17
click at [410, 92] on input "服務人員姓名/編號" at bounding box center [414, 94] width 98 height 16
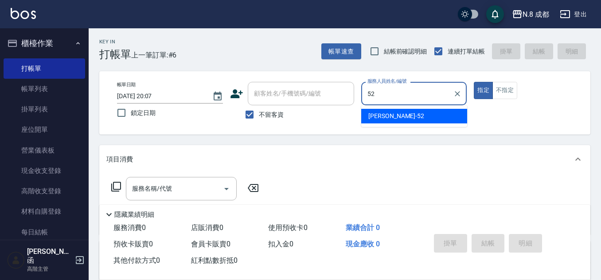
click at [393, 114] on span "[PERSON_NAME]-52" at bounding box center [396, 116] width 56 height 9
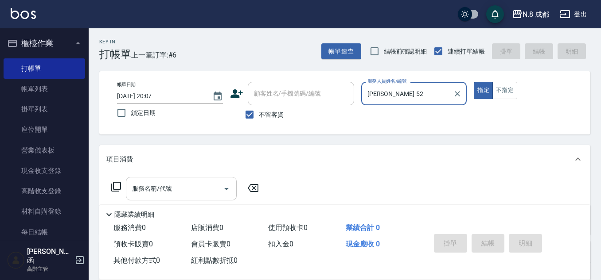
type input "[PERSON_NAME]-52"
click at [164, 194] on input "服務名稱/代號" at bounding box center [174, 189] width 89 height 16
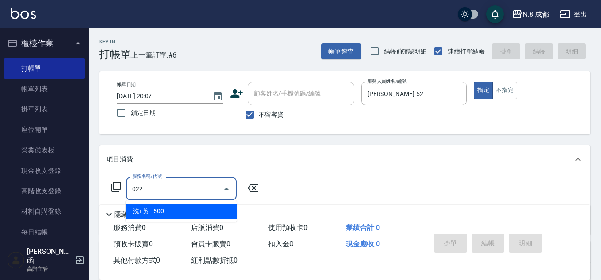
drag, startPoint x: 167, startPoint y: 198, endPoint x: 168, endPoint y: 209, distance: 10.7
click at [168, 209] on span "洗+剪 - 500" at bounding box center [181, 211] width 111 height 15
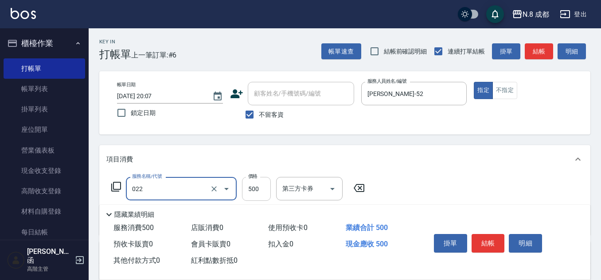
type input "洗+剪(022)"
click at [258, 191] on input "500" at bounding box center [256, 189] width 29 height 24
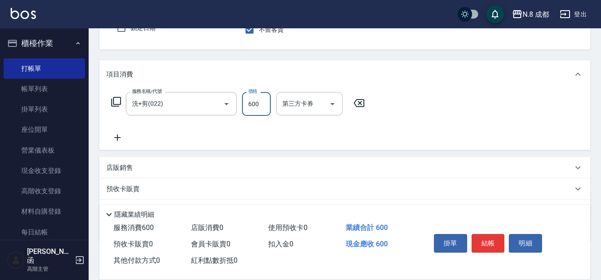
scroll to position [89, 0]
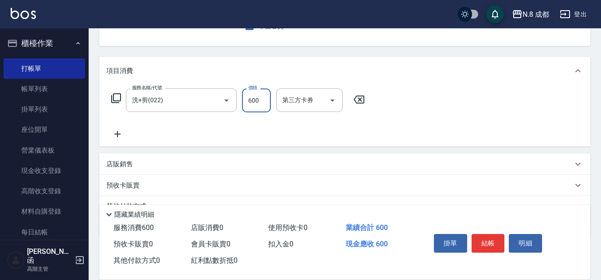
type input "600"
click at [116, 133] on icon at bounding box center [117, 134] width 22 height 11
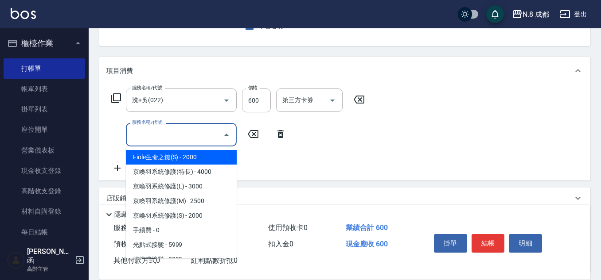
click at [159, 134] on input "服務名稱/代號" at bounding box center [174, 135] width 89 height 16
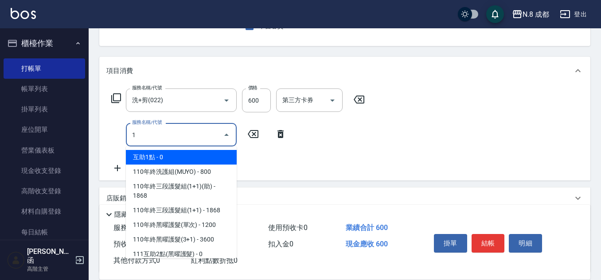
click at [164, 156] on span "互助1點 - 0" at bounding box center [181, 157] width 111 height 15
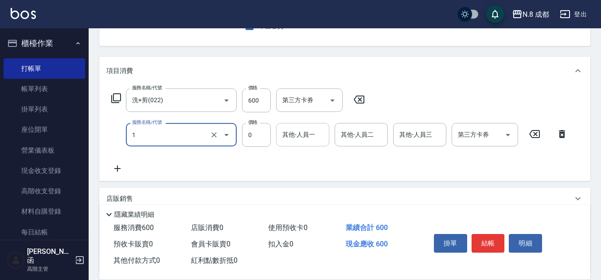
type input "互助1點(1)"
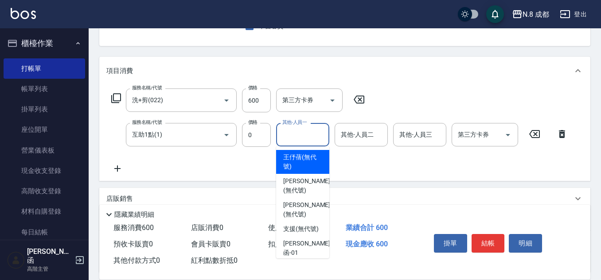
click at [295, 135] on input "其他-人員一" at bounding box center [302, 135] width 45 height 16
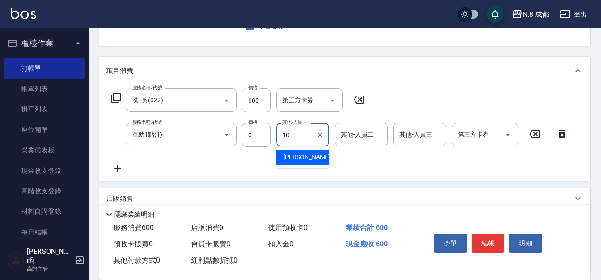
click at [299, 159] on span "[PERSON_NAME]-10" at bounding box center [311, 157] width 56 height 9
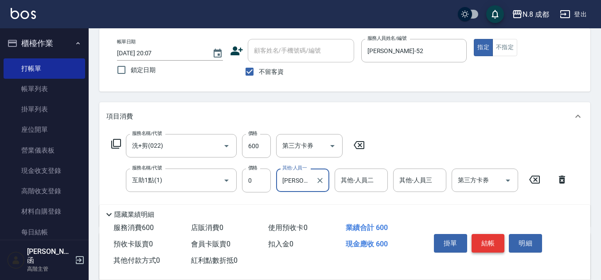
scroll to position [0, 0]
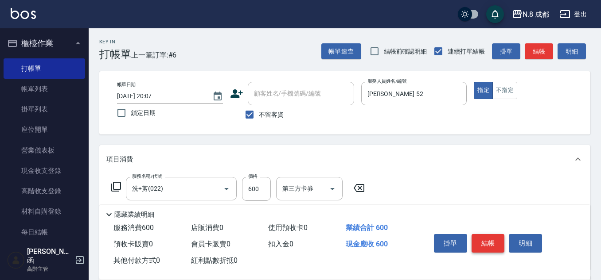
type input "[PERSON_NAME]-10"
click at [492, 236] on button "結帳" at bounding box center [487, 243] width 33 height 19
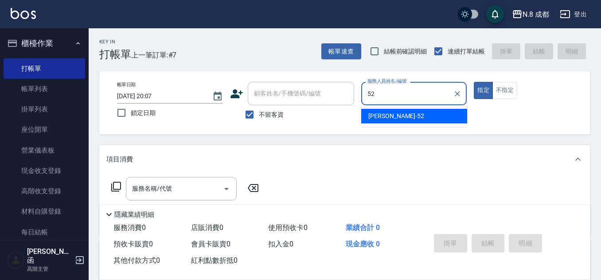
click at [419, 120] on div "[PERSON_NAME]-52" at bounding box center [414, 116] width 106 height 15
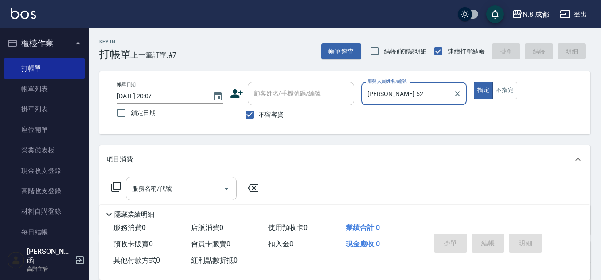
type input "[PERSON_NAME]-52"
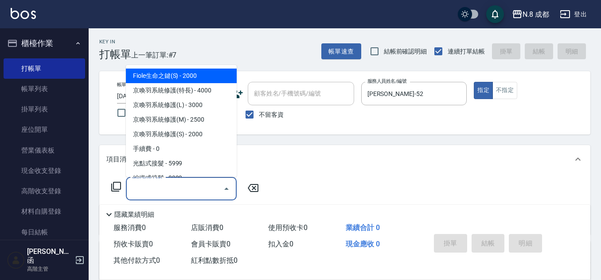
click at [176, 185] on input "服務名稱/代號" at bounding box center [174, 189] width 89 height 16
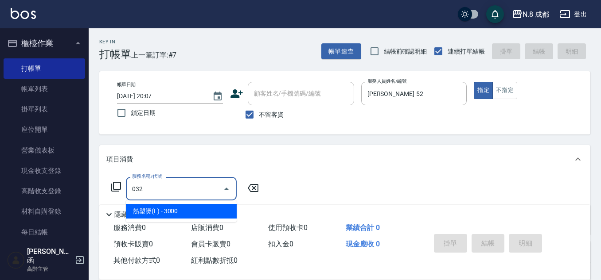
drag, startPoint x: 178, startPoint y: 205, endPoint x: 247, endPoint y: 205, distance: 69.1
click at [179, 205] on span "熱塑燙(L) - 3000" at bounding box center [181, 211] width 111 height 15
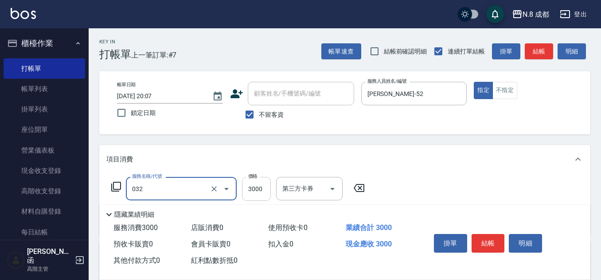
type input "熱塑燙(L)(032)"
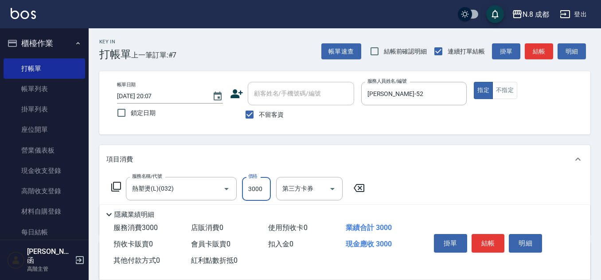
click at [266, 188] on input "3000" at bounding box center [256, 189] width 29 height 24
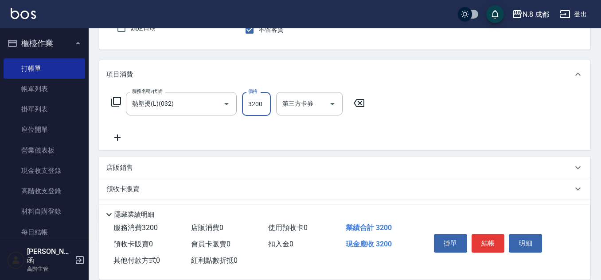
scroll to position [89, 0]
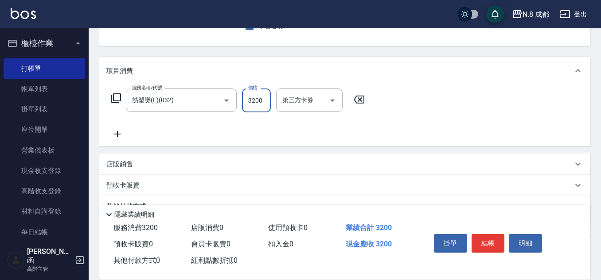
type input "3200"
click at [118, 134] on icon at bounding box center [117, 134] width 6 height 6
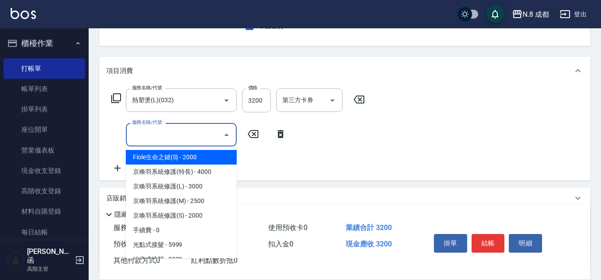
click at [196, 134] on input "服務名稱/代號" at bounding box center [174, 135] width 89 height 16
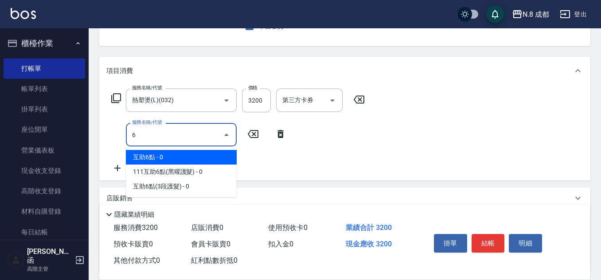
drag, startPoint x: 161, startPoint y: 136, endPoint x: 116, endPoint y: 131, distance: 44.6
click at [116, 131] on div "服務名稱/代號 6 服務名稱/代號" at bounding box center [198, 134] width 185 height 23
drag, startPoint x: 171, startPoint y: 155, endPoint x: 305, endPoint y: 154, distance: 134.6
click at [171, 155] on span "互助5點 - 0" at bounding box center [181, 157] width 111 height 15
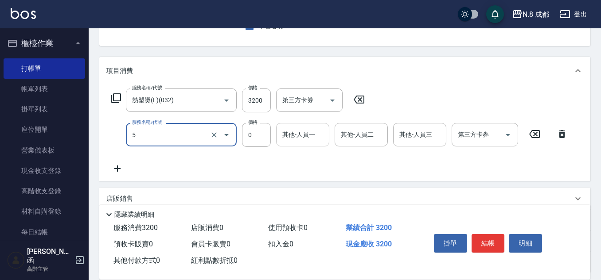
type input "互助5點(5)"
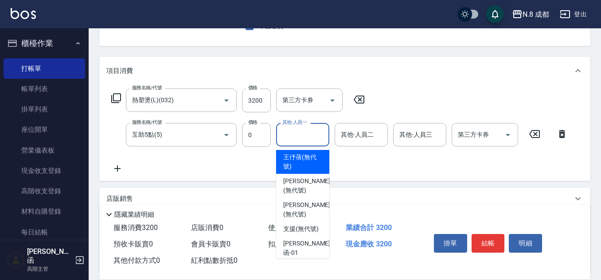
click at [290, 142] on input "其他-人員一" at bounding box center [302, 135] width 45 height 16
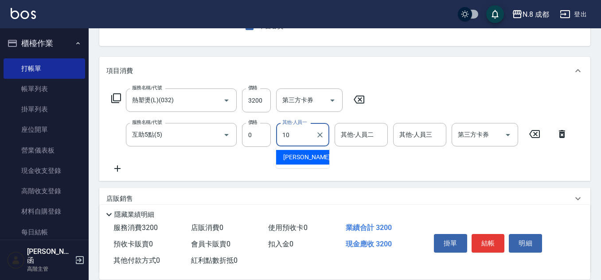
click at [309, 159] on span "[PERSON_NAME]-10" at bounding box center [311, 157] width 56 height 9
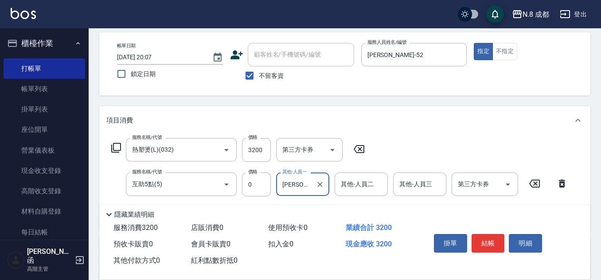
scroll to position [0, 0]
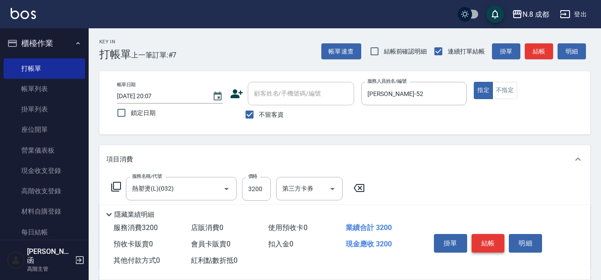
type input "[PERSON_NAME]-10"
click at [491, 236] on button "結帳" at bounding box center [487, 243] width 33 height 19
